Goal: Task Accomplishment & Management: Complete application form

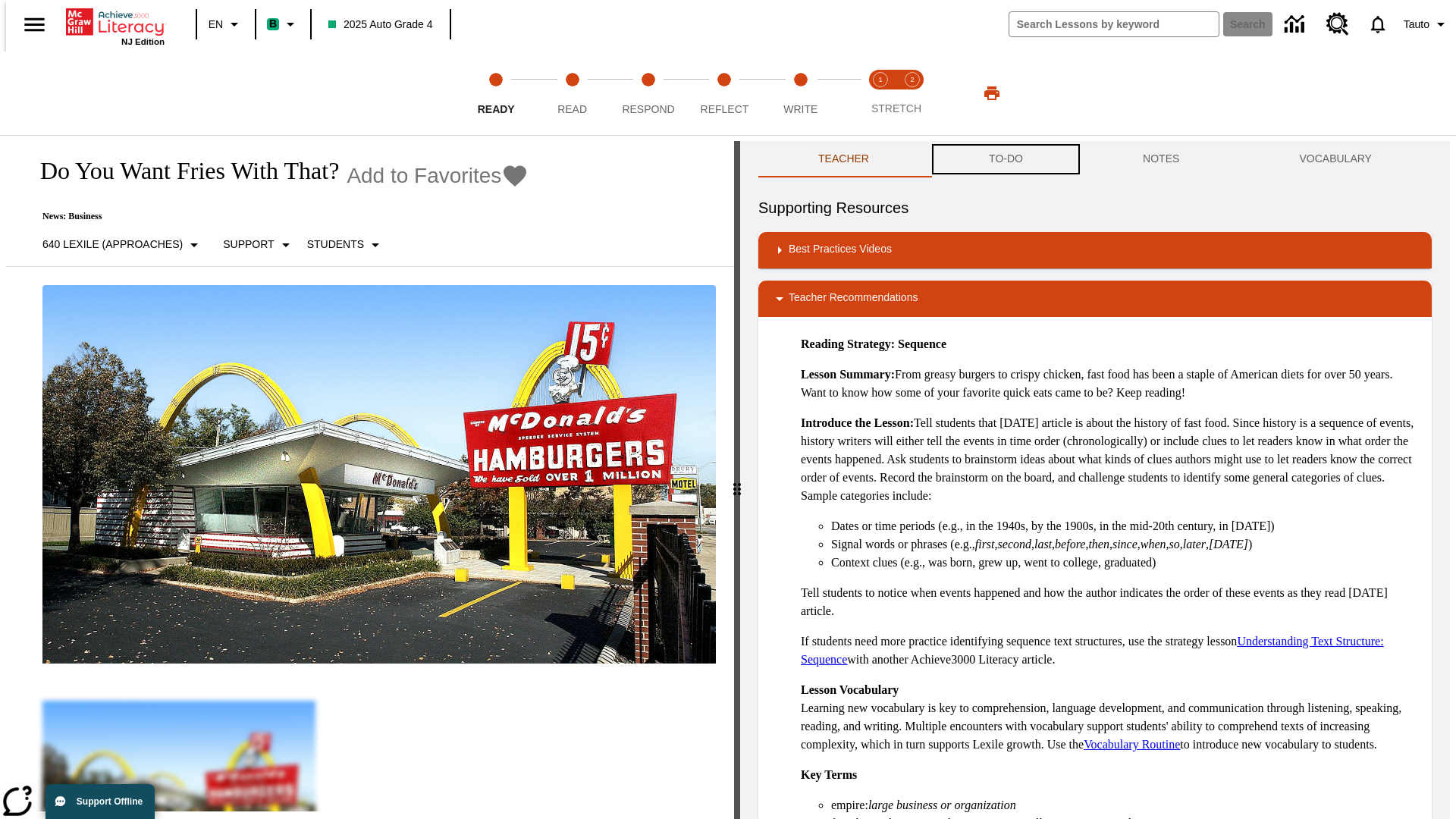
click at [1005, 160] on button "TO-DO" at bounding box center [1006, 160] width 154 height 37
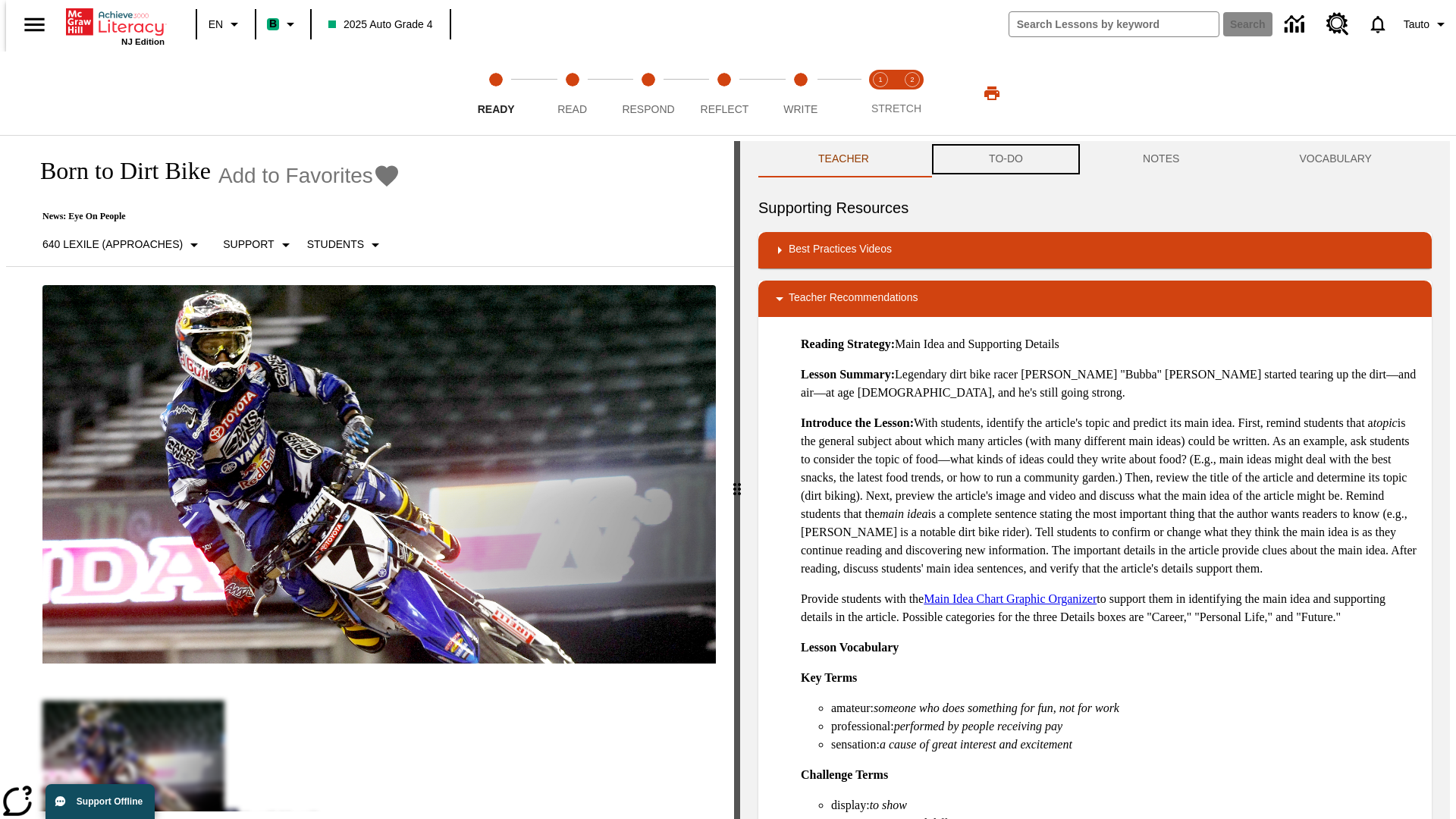
click at [1005, 160] on button "TO-DO" at bounding box center [1006, 160] width 154 height 37
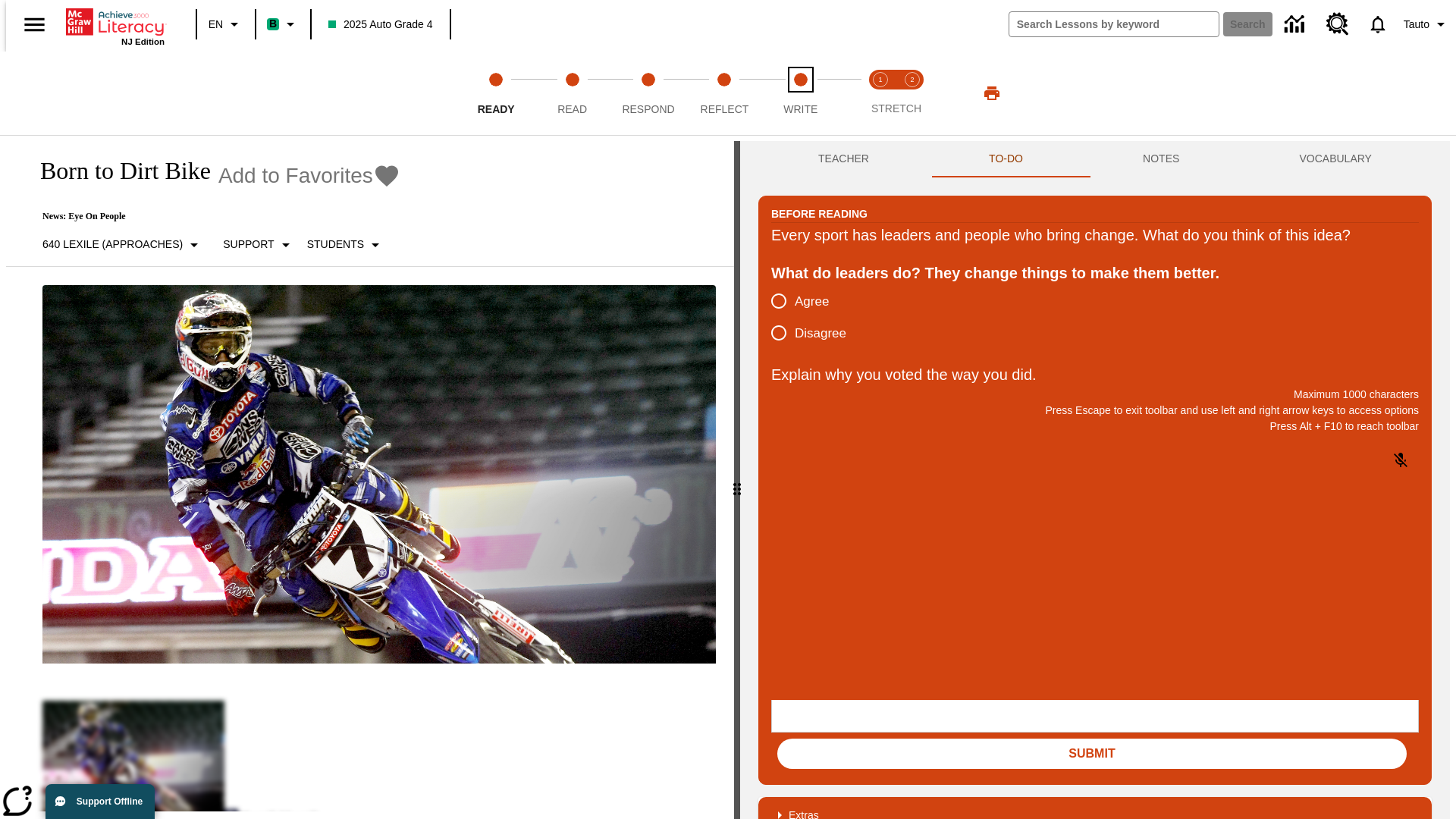
click at [800, 93] on span "Write" at bounding box center [800, 103] width 34 height 27
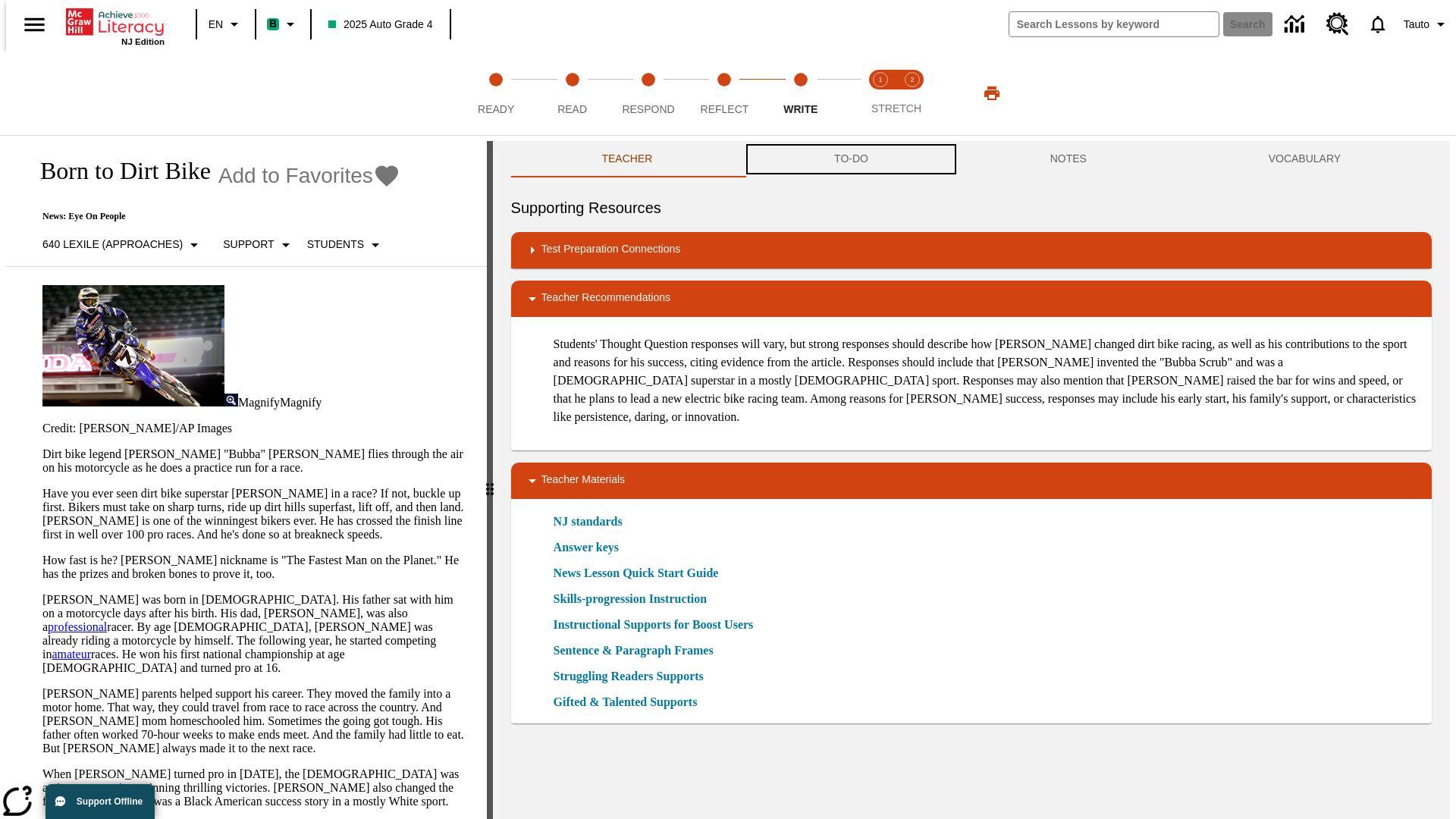
scroll to position [1, 0]
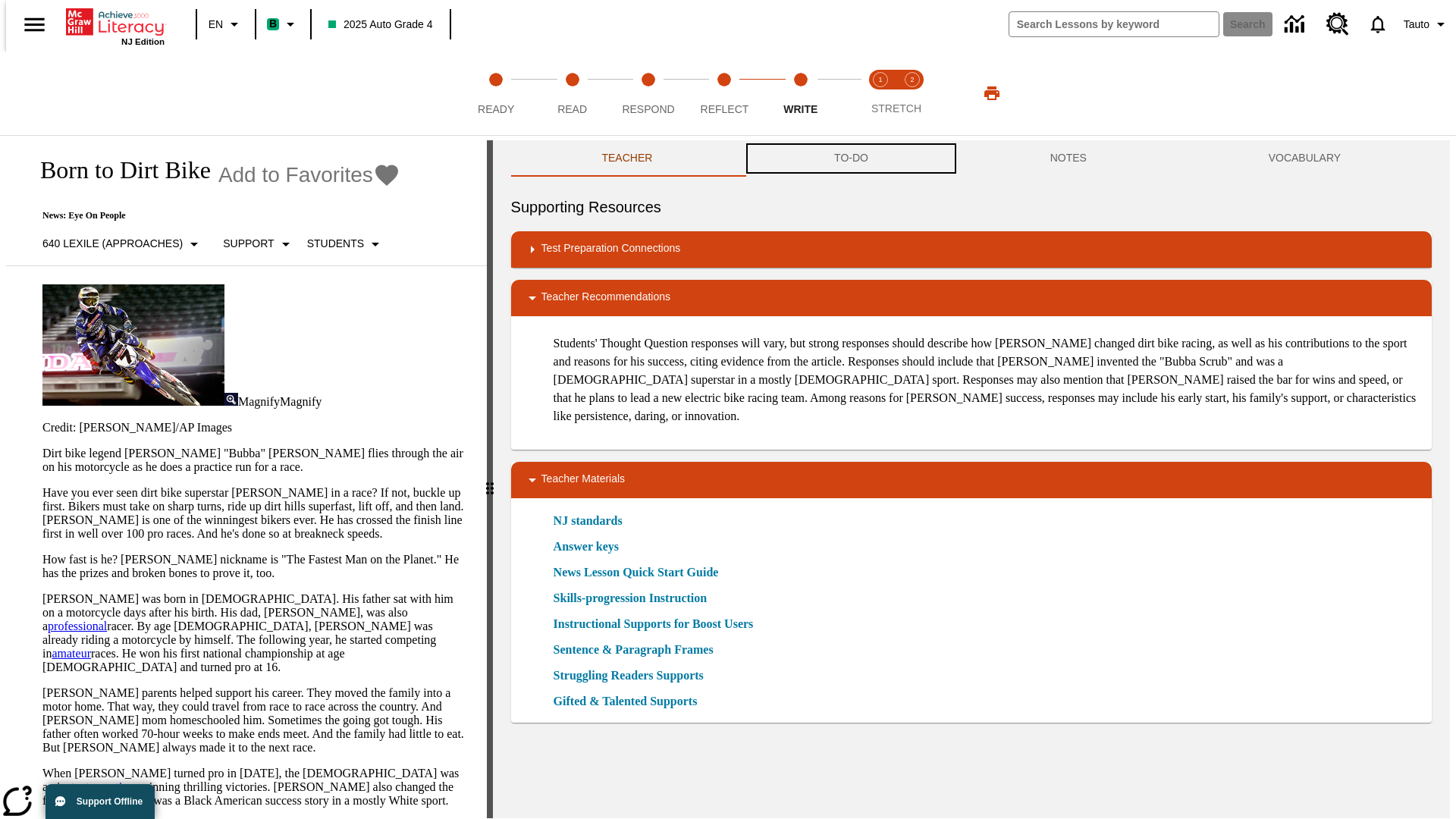
click at [850, 160] on button "TO-DO" at bounding box center [851, 159] width 217 height 37
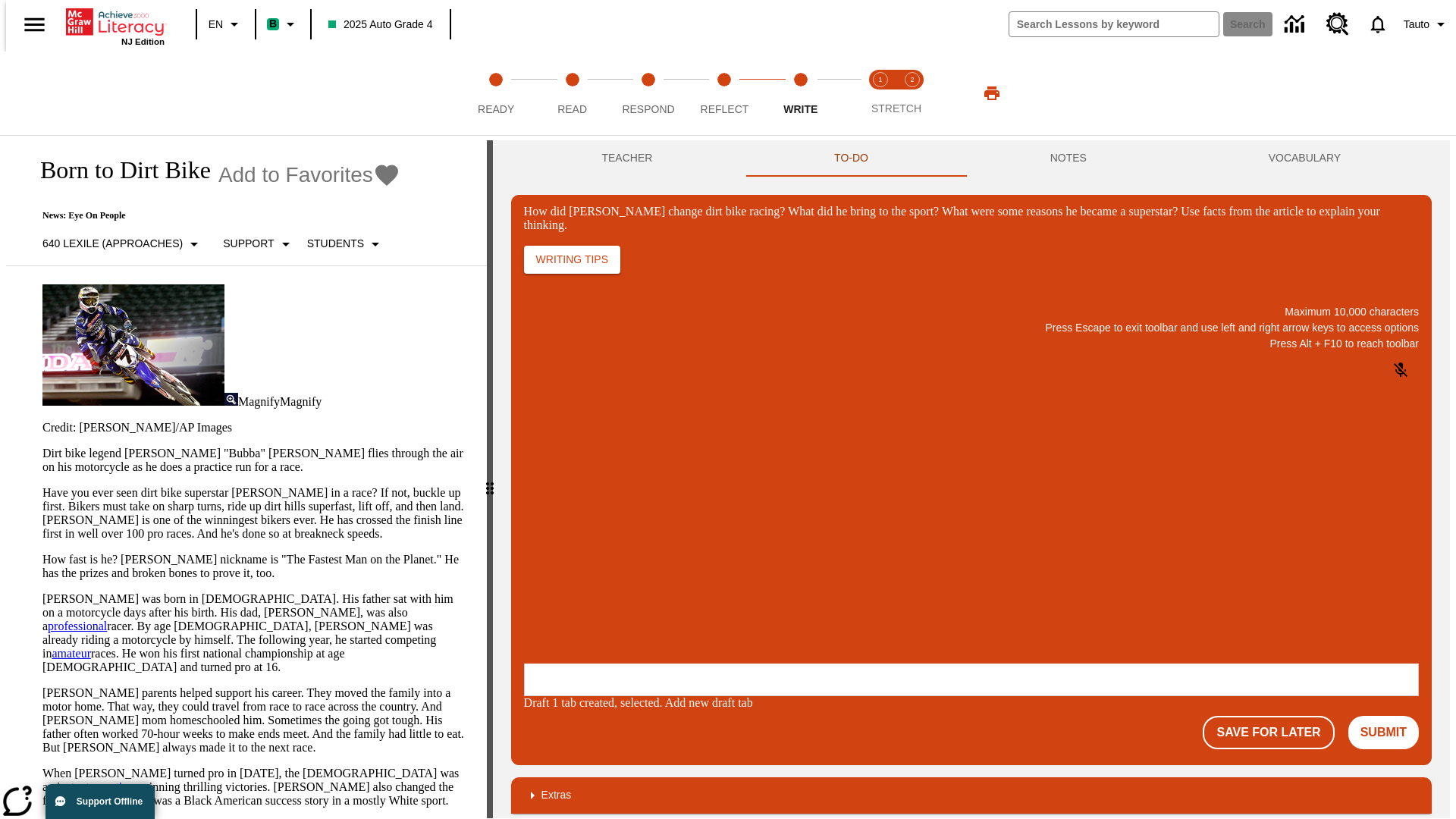
scroll to position [0, 0]
click at [745, 567] on p "One change [PERSON_NAME] brought to dirt bike racing was…" at bounding box center [637, 572] width 216 height 27
click at [555, 506] on span "Copy" at bounding box center [543, 512] width 25 height 12
click at [1071, 159] on button "NOTES" at bounding box center [1068, 159] width 218 height 37
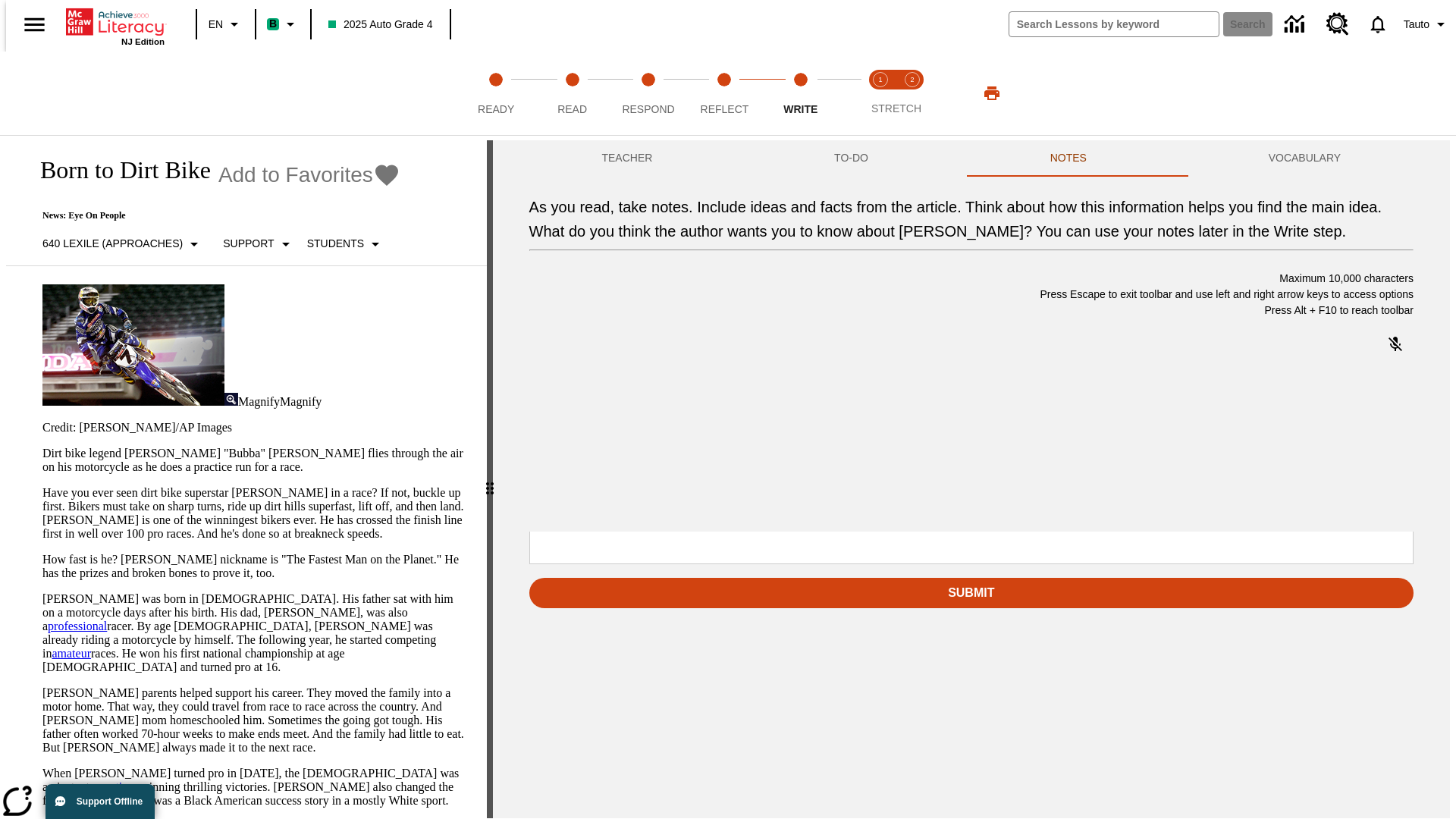
click at [750, 435] on p "As you read, take notes. Include ideas and facts from the article. Think about …" at bounding box center [643, 434] width 216 height 13
click at [626, 385] on span "Copy" at bounding box center [639, 380] width 25 height 12
click at [750, 435] on p "As you read, take notes. Include ideas and facts from the article. Think about …" at bounding box center [643, 434] width 216 height 13
